Goal: Task Accomplishment & Management: Manage account settings

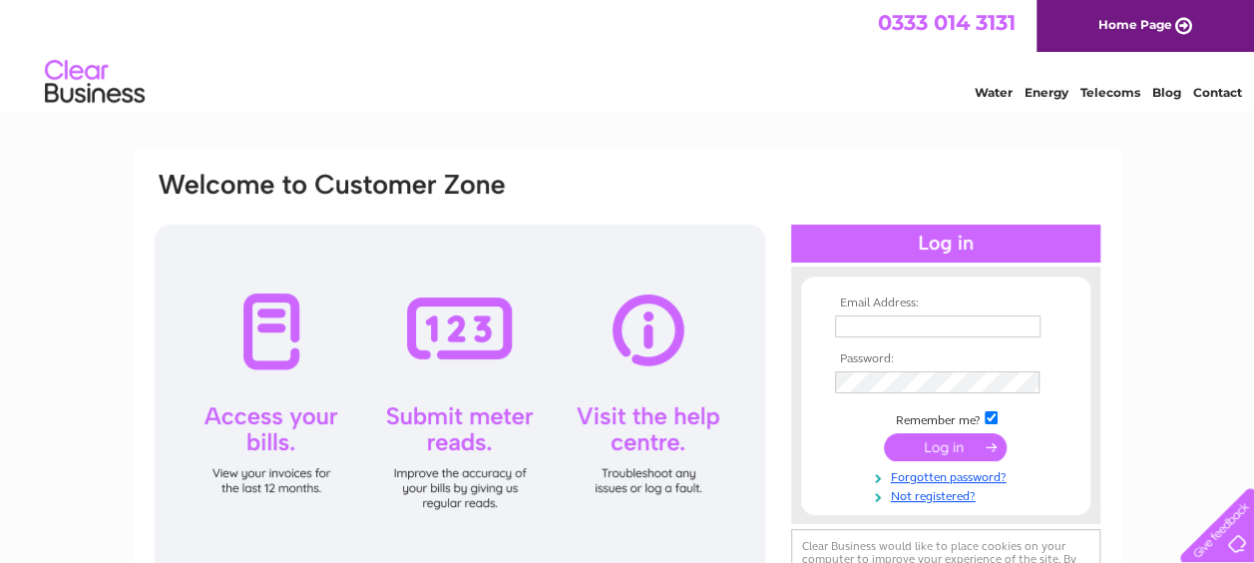
click at [881, 325] on input "text" at bounding box center [937, 326] width 205 height 22
type input "SALESENQQTELEC@AOL.COM"
click at [913, 449] on input "submit" at bounding box center [945, 447] width 123 height 28
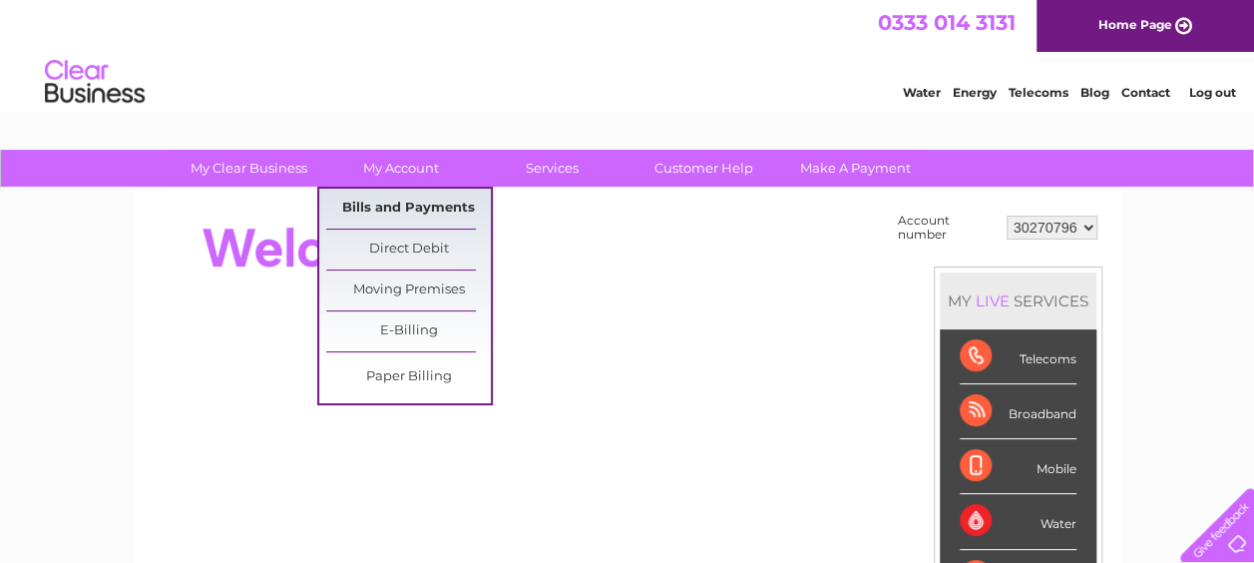
click at [397, 200] on link "Bills and Payments" at bounding box center [408, 209] width 165 height 40
click at [408, 208] on link "Bills and Payments" at bounding box center [408, 209] width 165 height 40
click at [408, 206] on link "Bills and Payments" at bounding box center [408, 209] width 165 height 40
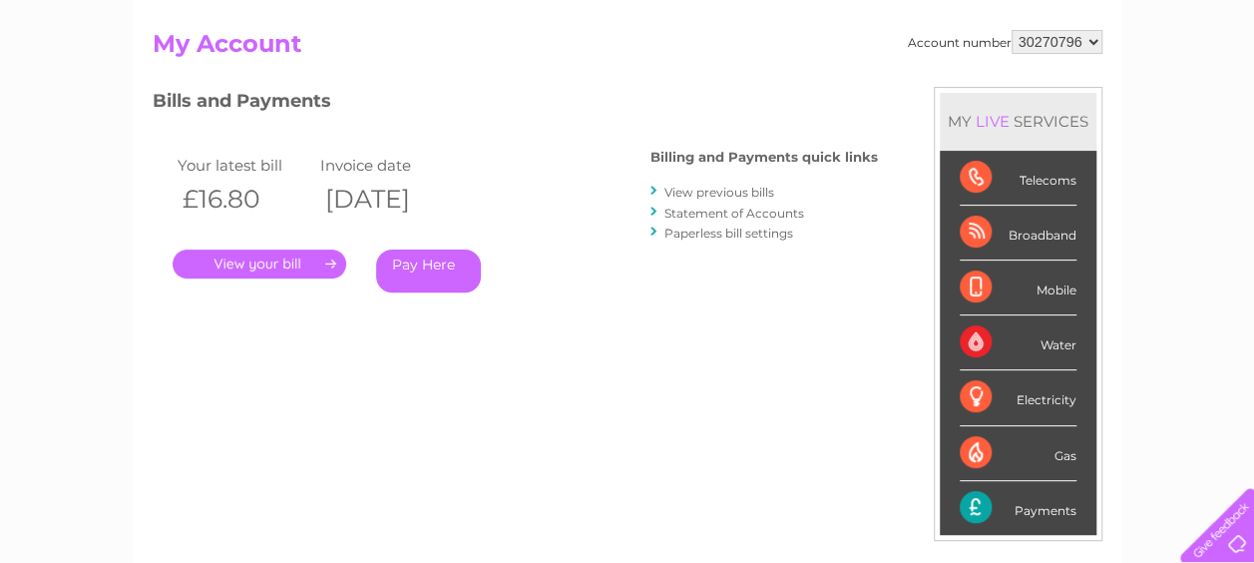
scroll to position [299, 0]
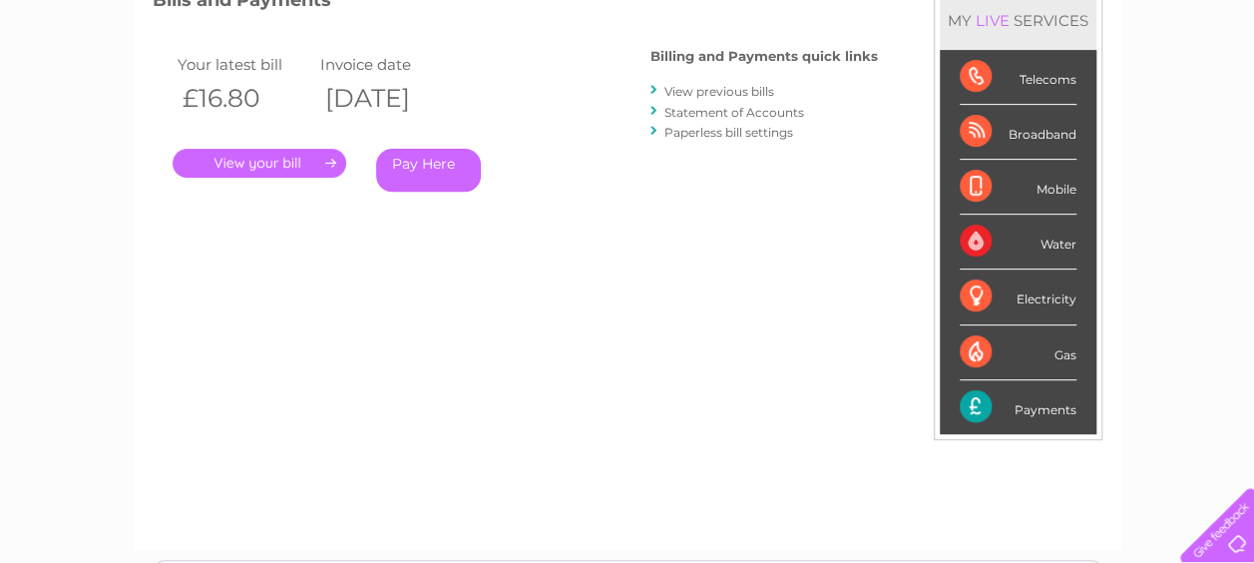
click at [710, 90] on link "View previous bills" at bounding box center [719, 91] width 110 height 15
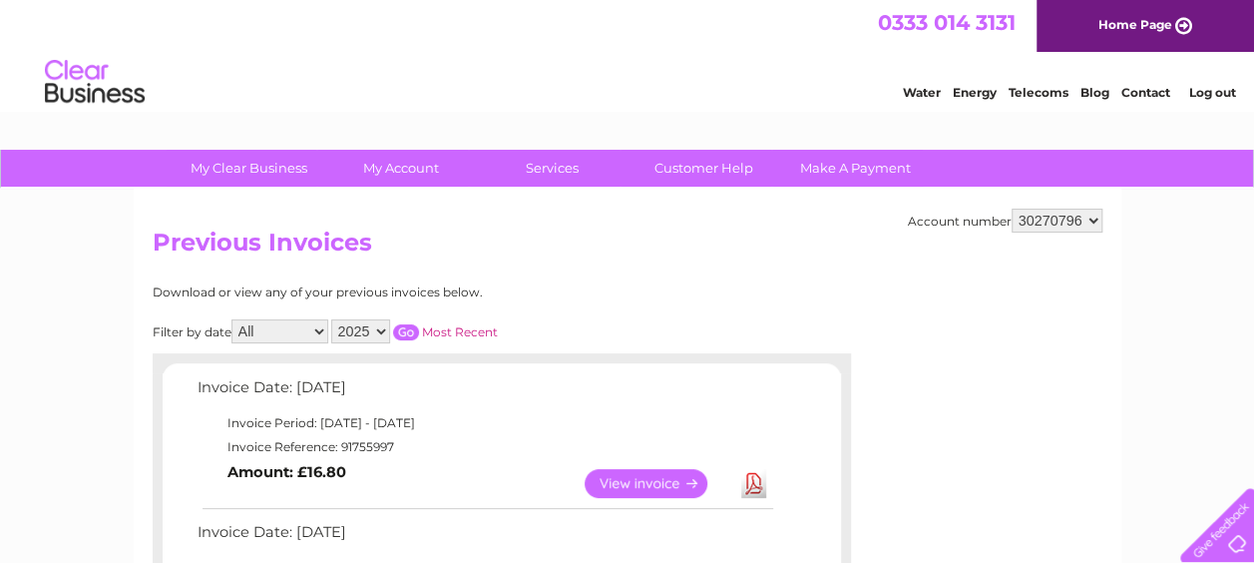
click at [451, 325] on link "Most Recent" at bounding box center [460, 331] width 76 height 15
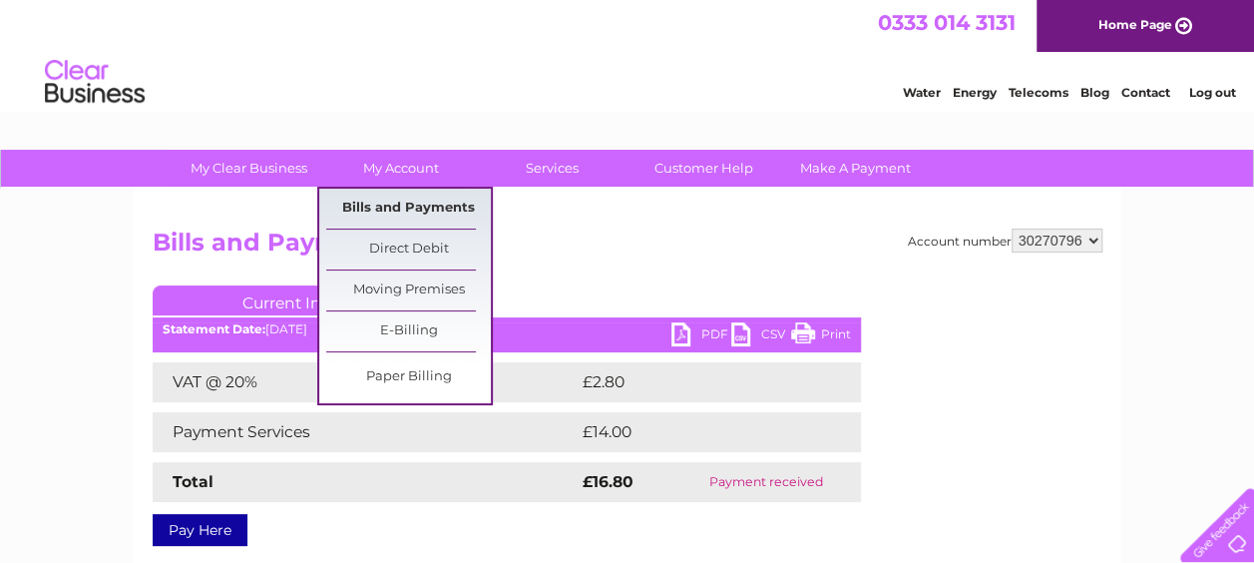
click at [397, 205] on link "Bills and Payments" at bounding box center [408, 209] width 165 height 40
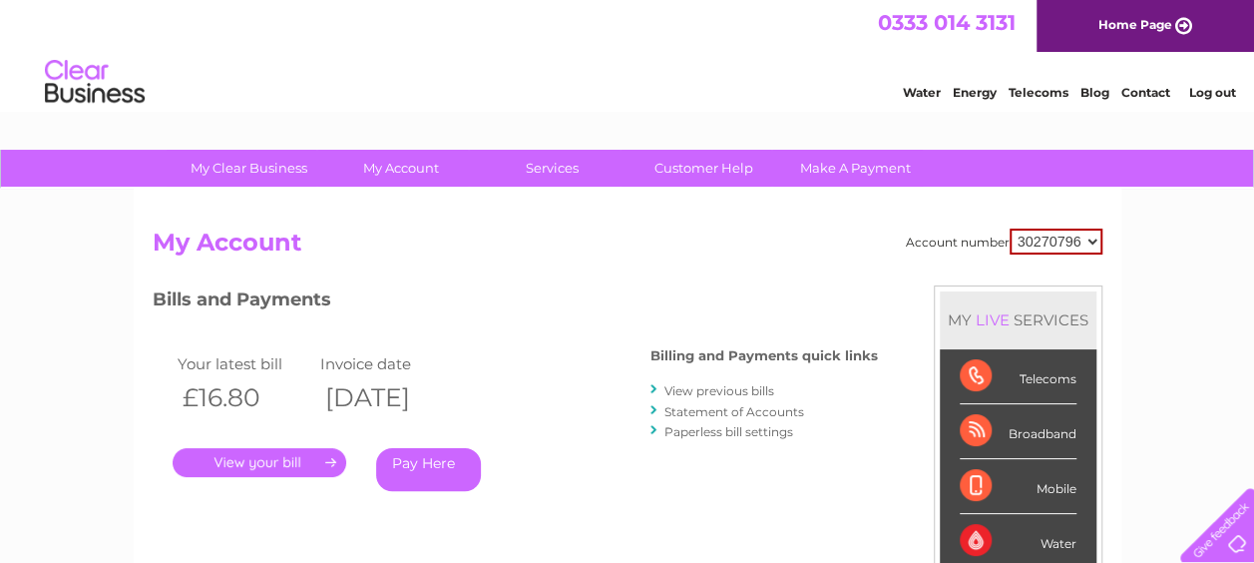
click at [255, 459] on link "." at bounding box center [260, 462] width 174 height 29
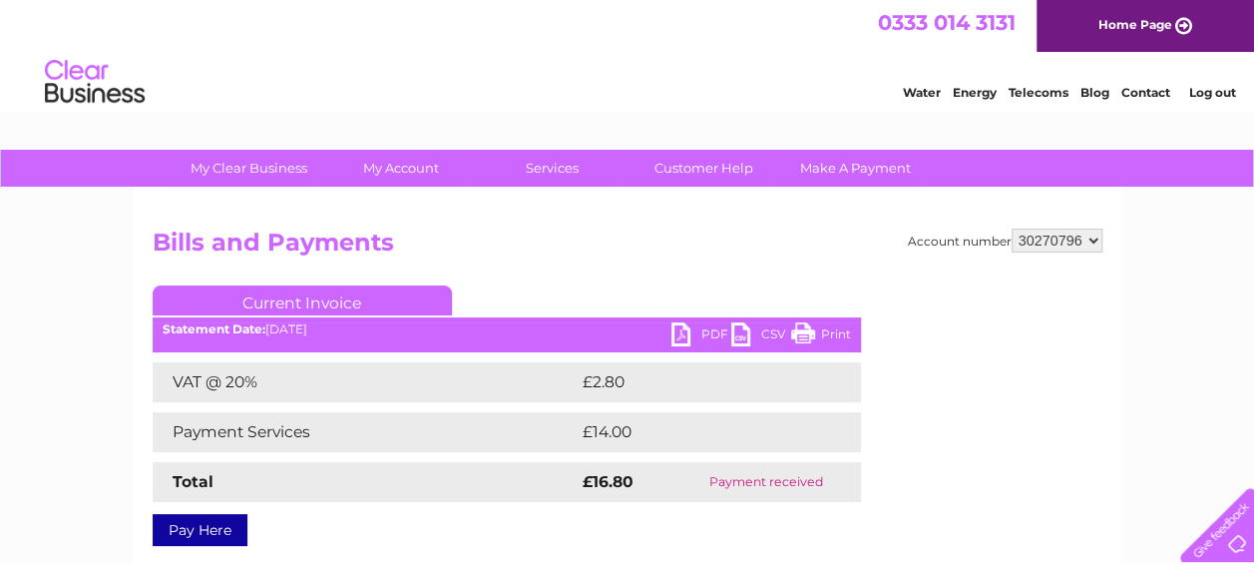
click at [695, 331] on link "PDF" at bounding box center [701, 336] width 60 height 29
click at [1210, 89] on link "Log out" at bounding box center [1211, 92] width 47 height 15
